Goal: Task Accomplishment & Management: Use online tool/utility

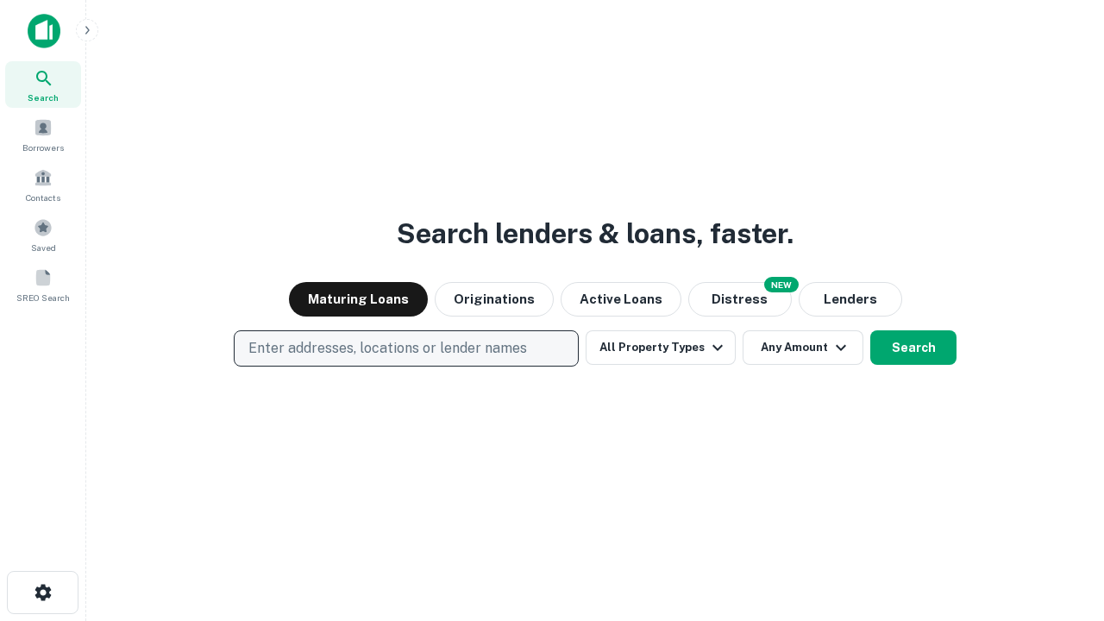
click at [405, 348] on p "Enter addresses, locations or lender names" at bounding box center [387, 348] width 279 height 21
type input "**********"
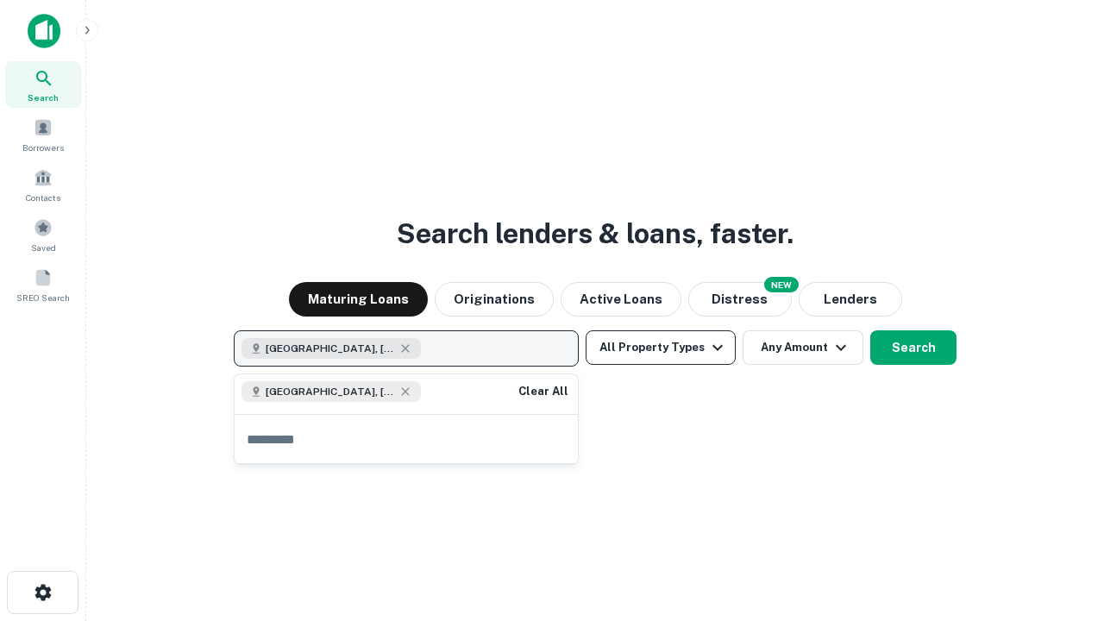
click at [661, 348] on button "All Property Types" at bounding box center [661, 347] width 150 height 34
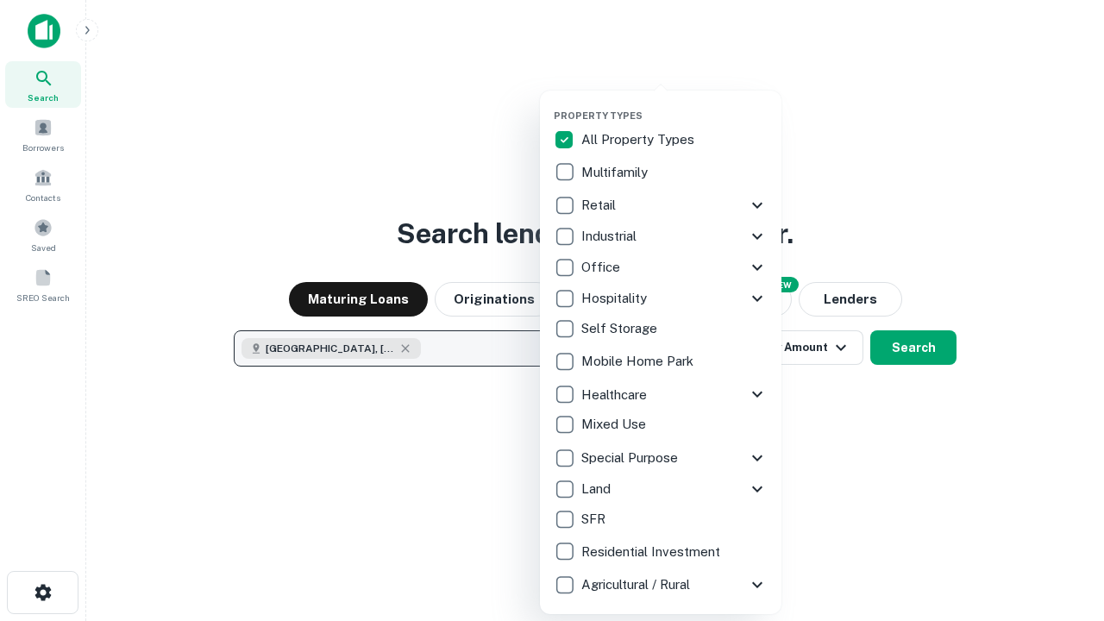
click at [674, 104] on button "button" at bounding box center [674, 104] width 241 height 1
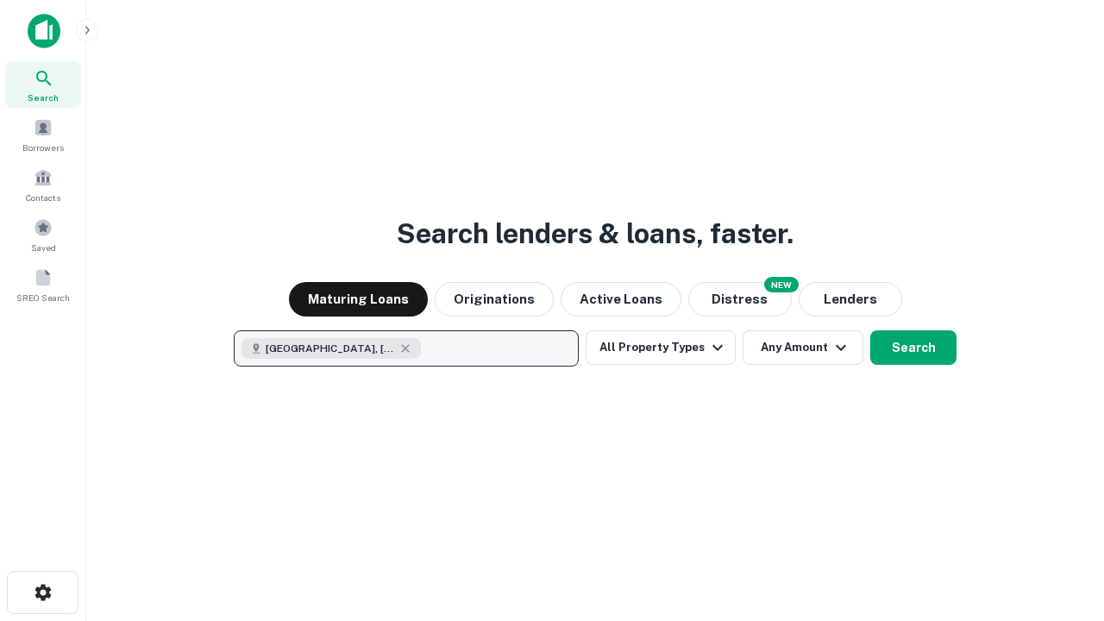
scroll to position [28, 0]
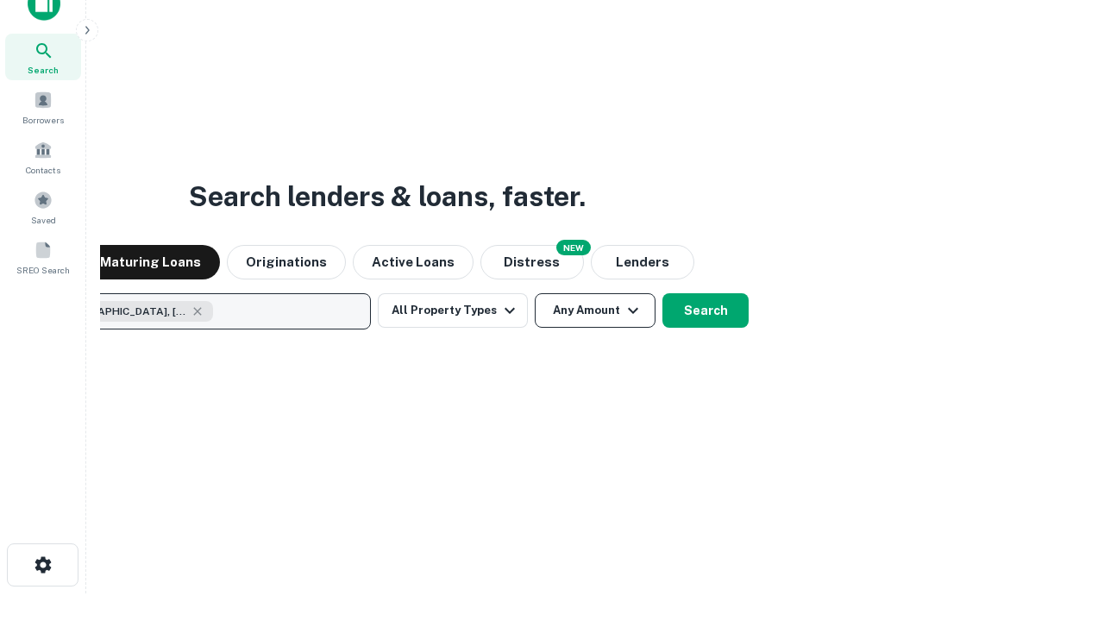
click at [535, 293] on button "Any Amount" at bounding box center [595, 310] width 121 height 34
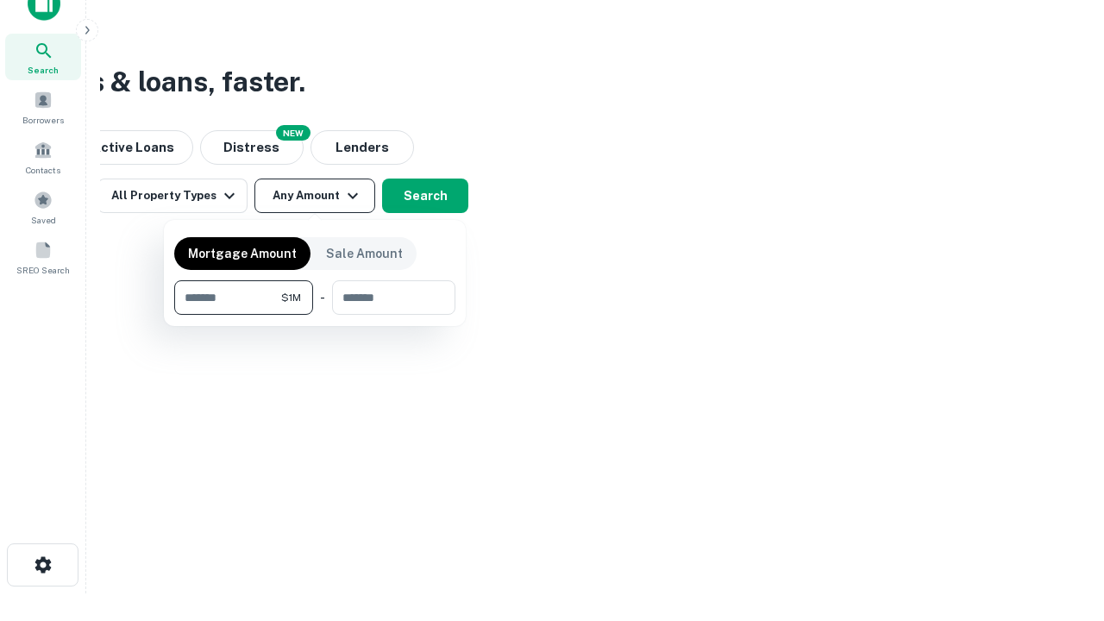
type input "*******"
click at [315, 315] on button "button" at bounding box center [314, 315] width 281 height 1
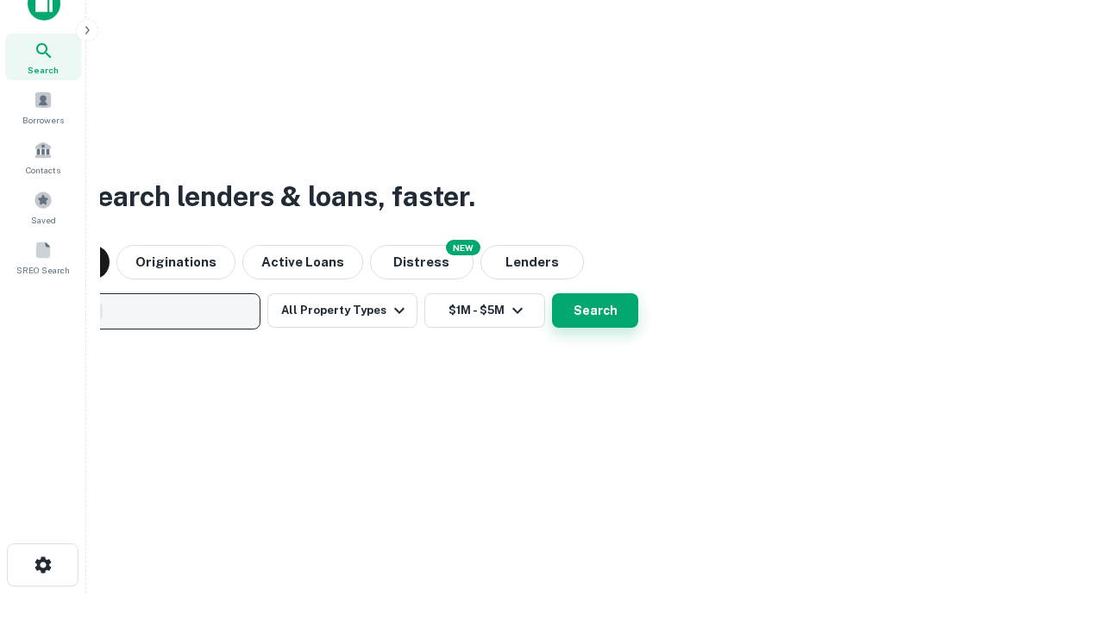
click at [552, 293] on button "Search" at bounding box center [595, 310] width 86 height 34
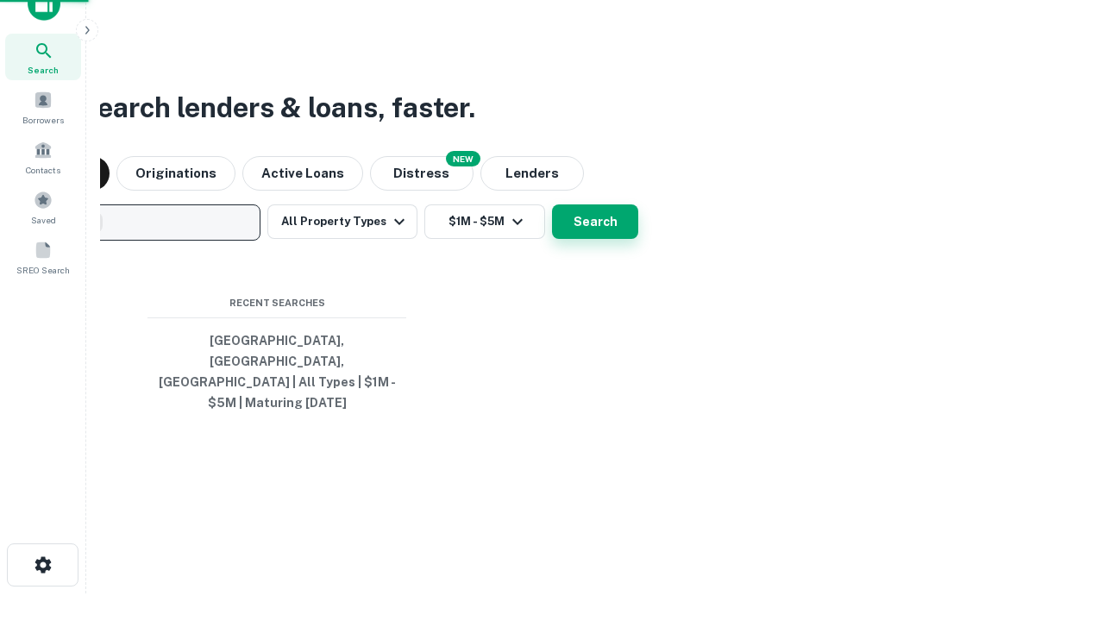
scroll to position [56, 488]
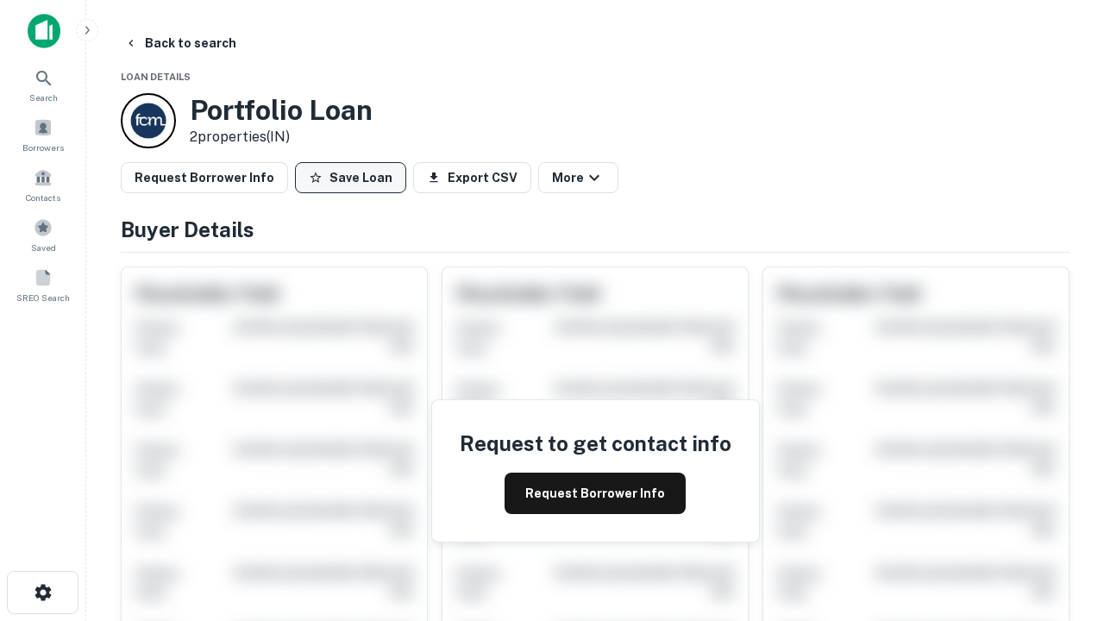
click at [350, 178] on button "Save Loan" at bounding box center [350, 177] width 111 height 31
click at [354, 178] on button "Save Loan" at bounding box center [350, 177] width 111 height 31
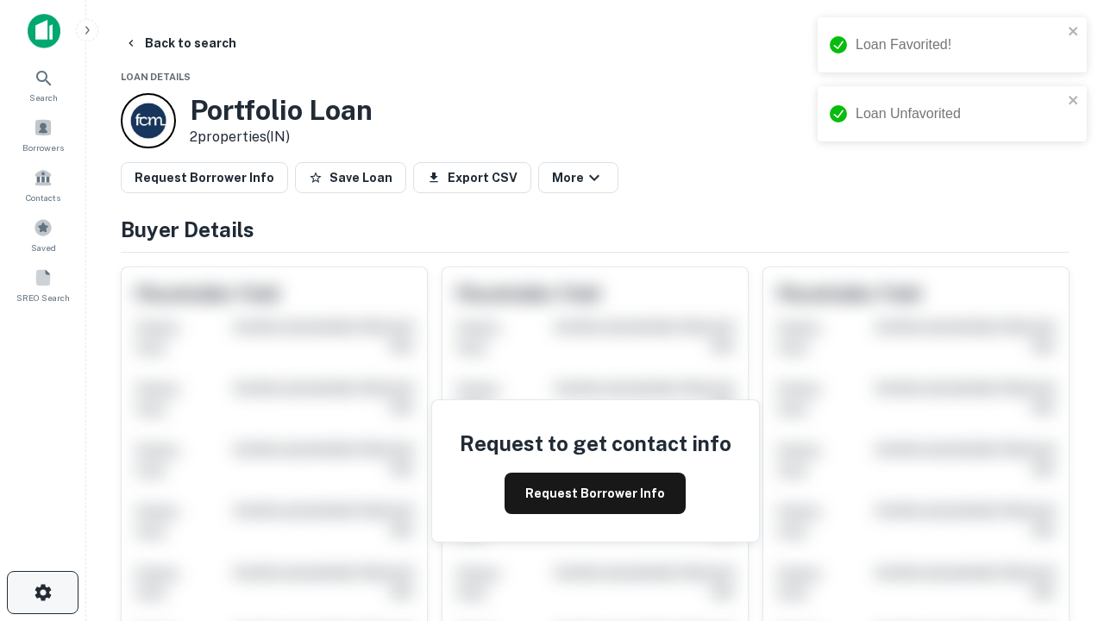
click at [42, 592] on icon "button" at bounding box center [43, 592] width 21 height 21
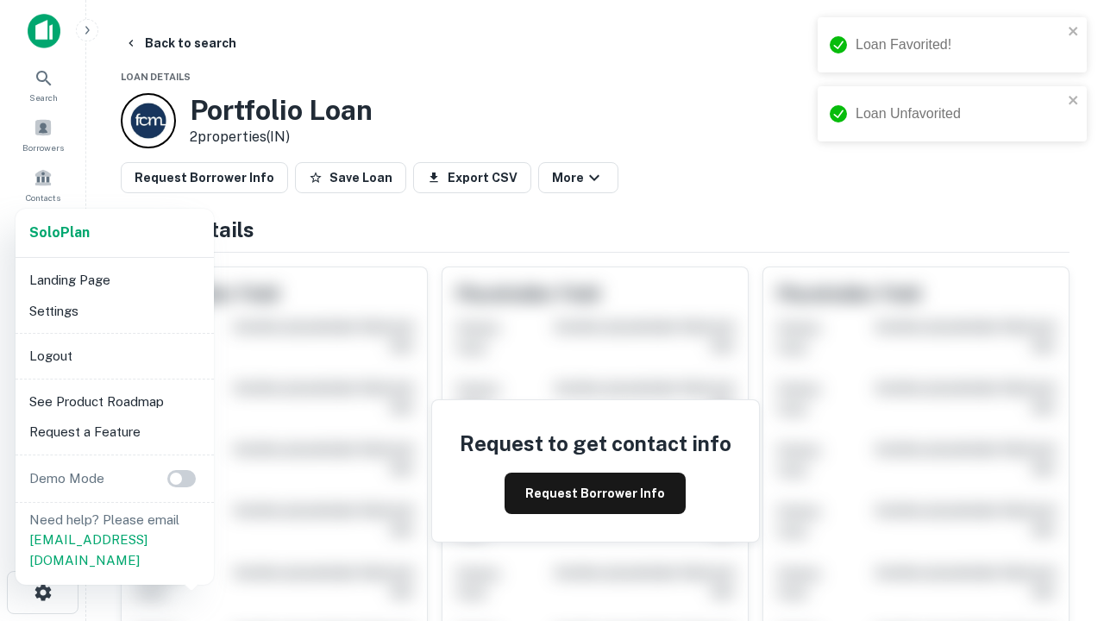
click at [114, 355] on li "Logout" at bounding box center [114, 356] width 185 height 31
